Goal: Ask a question

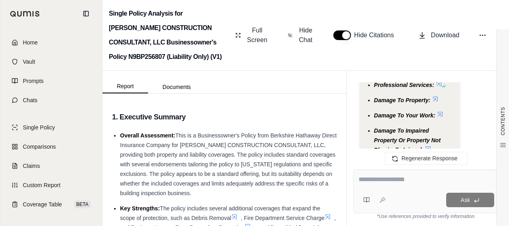
scroll to position [5090, 0]
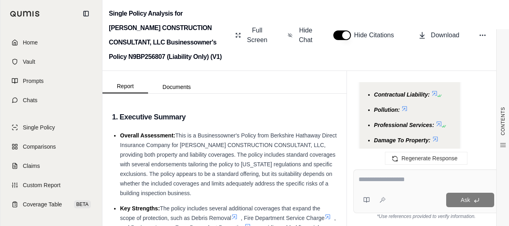
click at [438, 121] on icon at bounding box center [439, 124] width 6 height 6
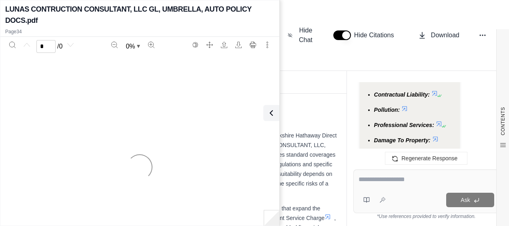
scroll to position [5290, 0]
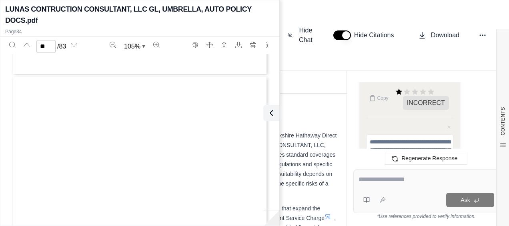
type input "**"
click at [400, 175] on textarea at bounding box center [427, 180] width 136 height 10
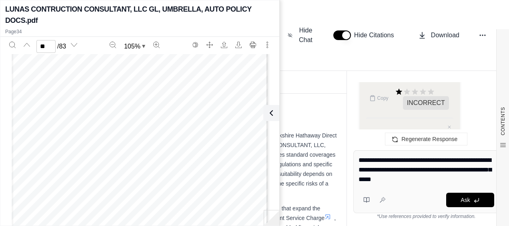
type textarea "**********"
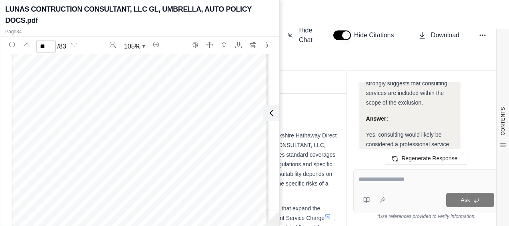
scroll to position [6645, 0]
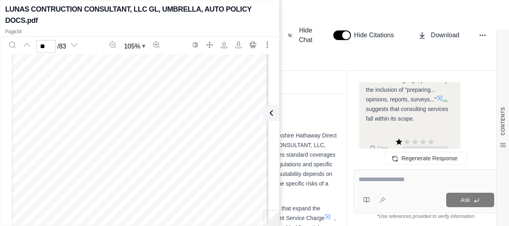
scroll to position [6485, 0]
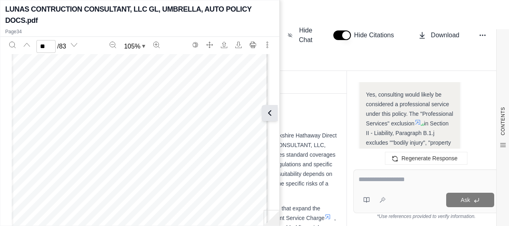
drag, startPoint x: 271, startPoint y: 118, endPoint x: 291, endPoint y: 117, distance: 20.4
click at [271, 117] on button at bounding box center [271, 113] width 16 height 16
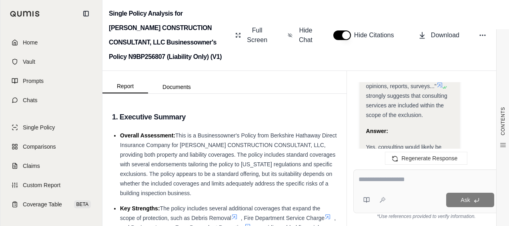
scroll to position [6445, 0]
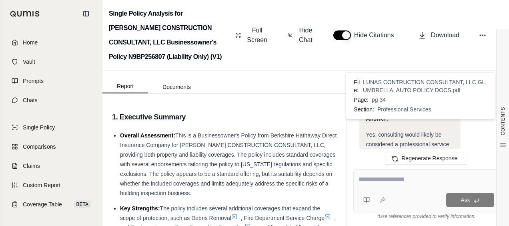
click at [419, 159] on icon at bounding box center [418, 162] width 6 height 6
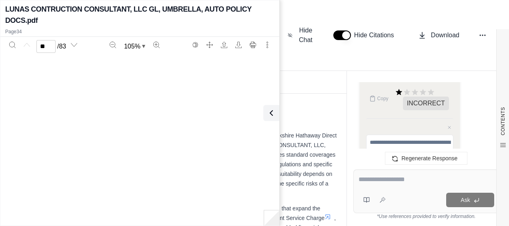
type input "**"
click at [371, 173] on div "Ask" at bounding box center [427, 191] width 146 height 44
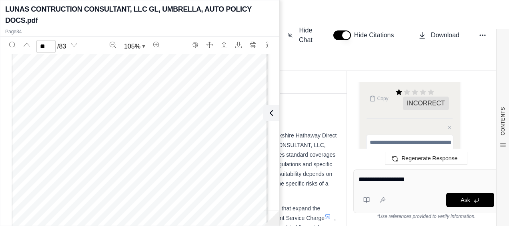
type textarea "**********"
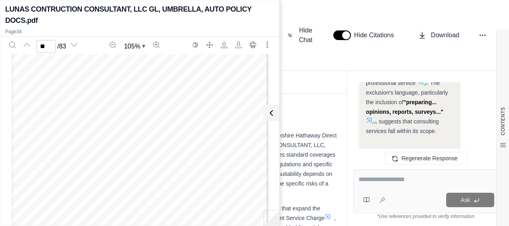
scroll to position [6956, 0]
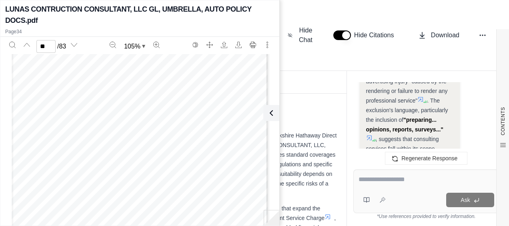
click at [370, 135] on icon at bounding box center [369, 138] width 6 height 6
click at [271, 115] on icon at bounding box center [270, 113] width 2 height 5
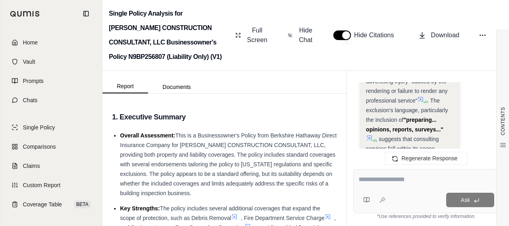
click at [369, 135] on icon at bounding box center [369, 137] width 5 height 5
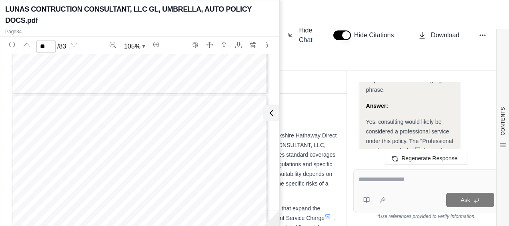
scroll to position [6836, 0]
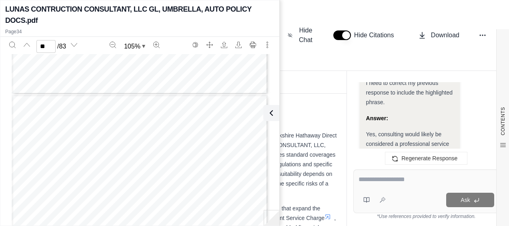
click at [417, 159] on icon at bounding box center [418, 162] width 6 height 6
click at [369, 174] on div "Ask" at bounding box center [427, 191] width 146 height 44
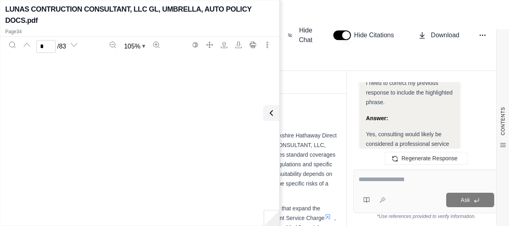
type input "*"
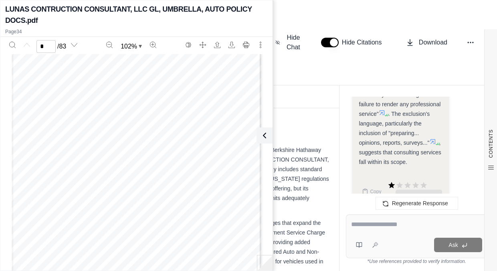
scroll to position [39, 0]
click at [47, 49] on input "*" at bounding box center [45, 46] width 19 height 13
type input "**"
